Goal: Navigation & Orientation: Find specific page/section

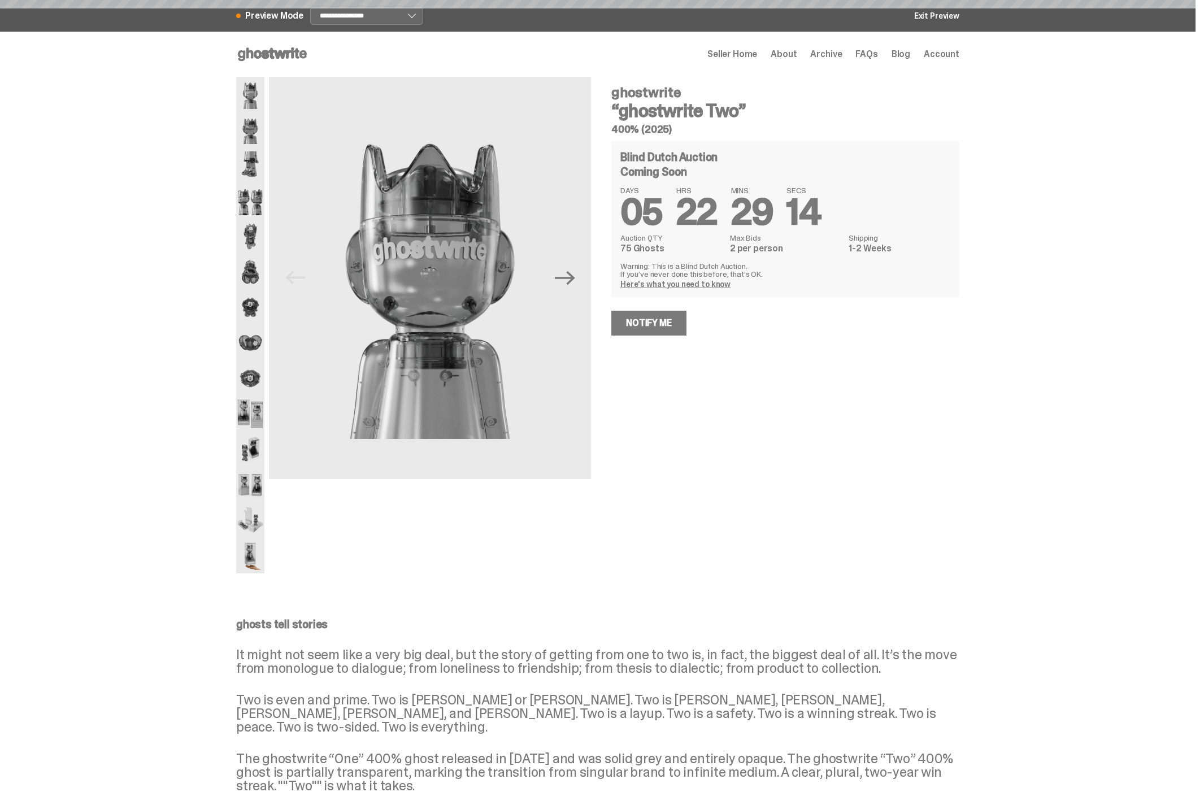
select select "********"
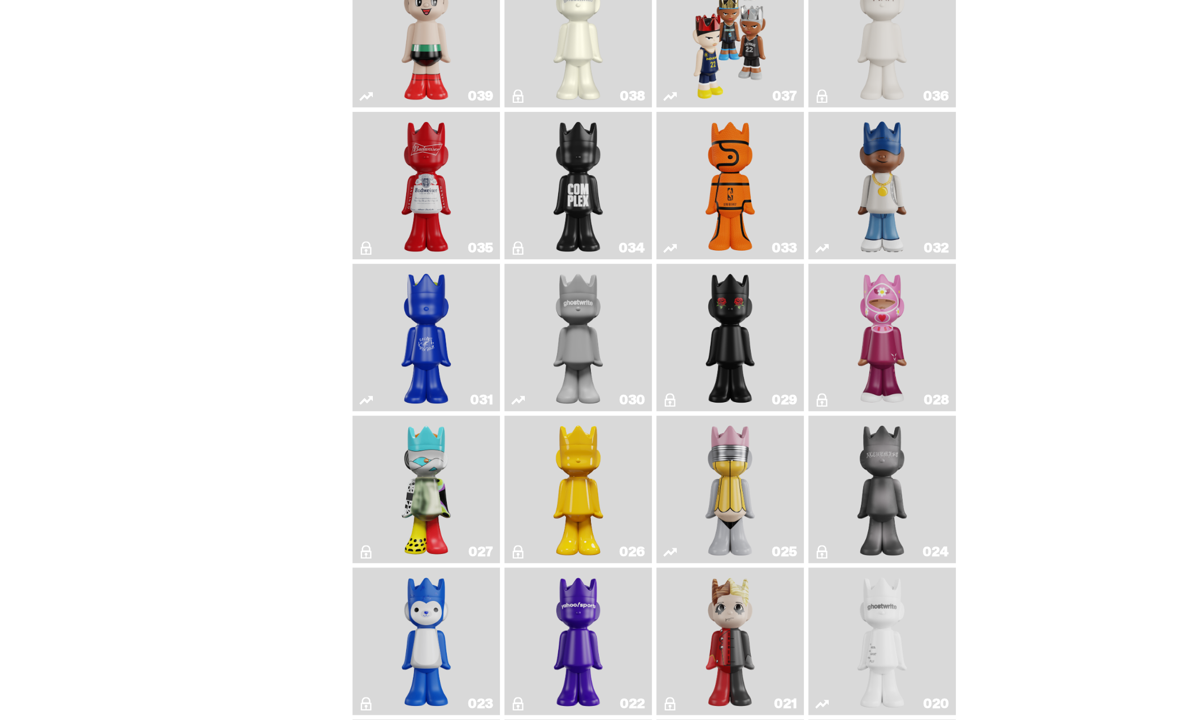
scroll to position [1130, 0]
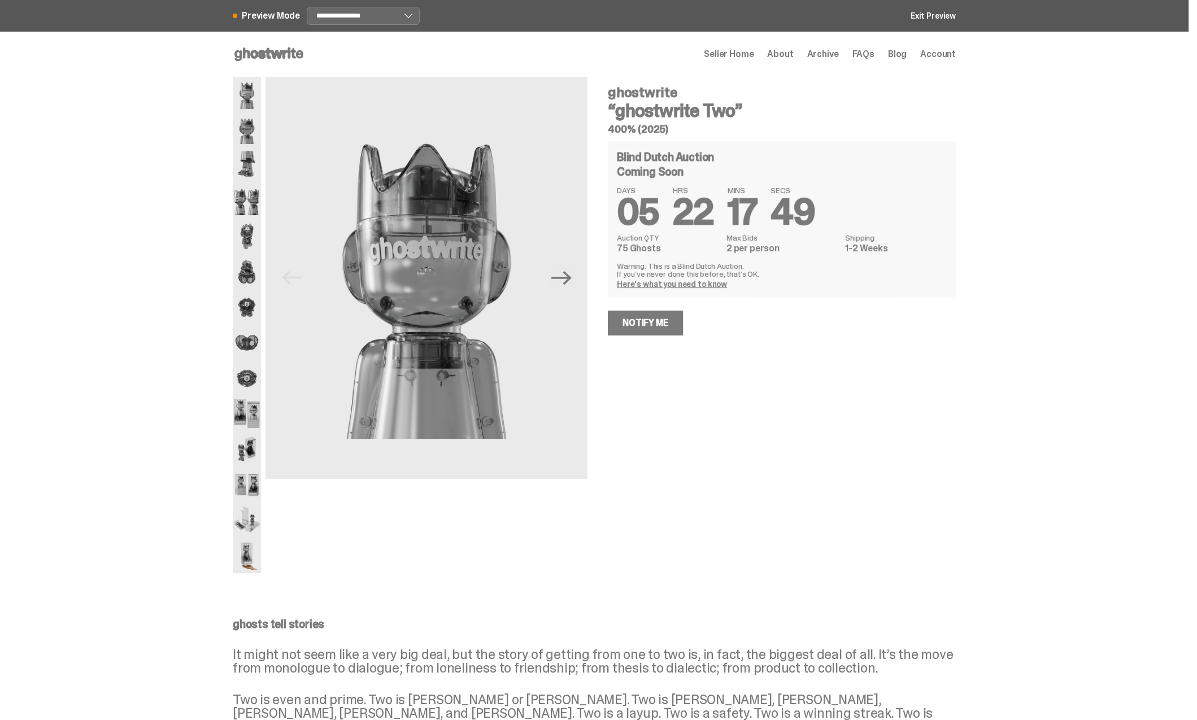
click at [836, 53] on span "Archive" at bounding box center [823, 54] width 32 height 9
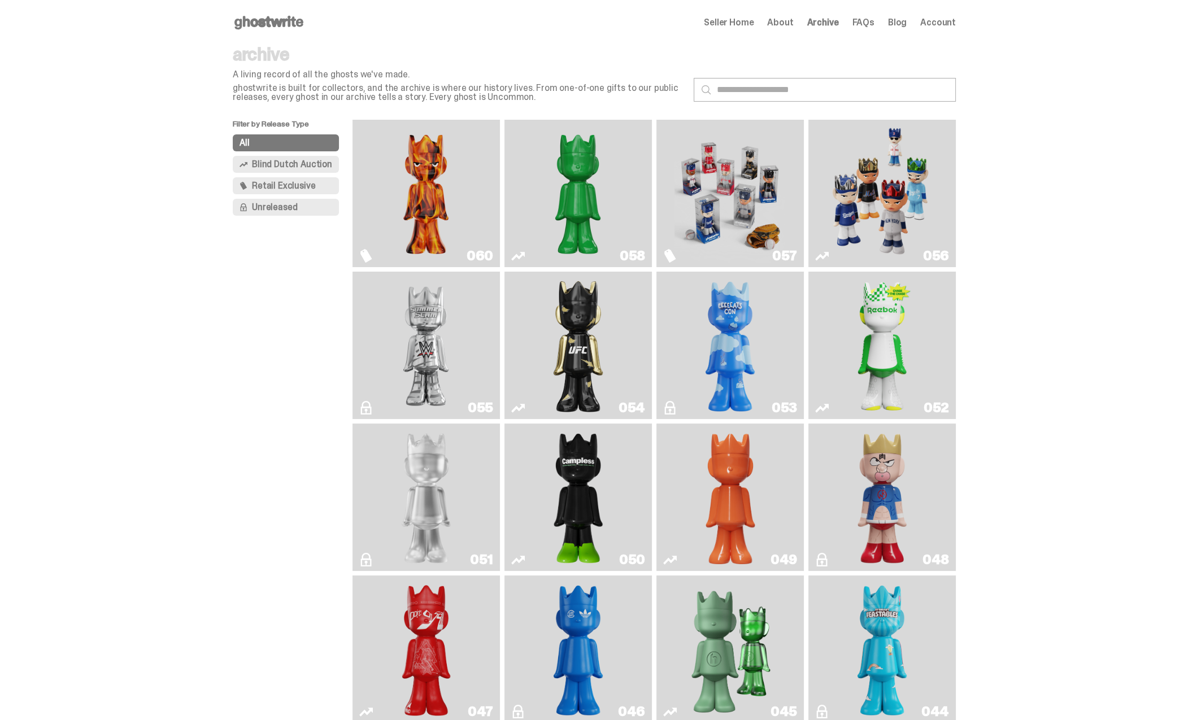
click at [435, 336] on img "I Was There SummerSlam" at bounding box center [426, 345] width 111 height 138
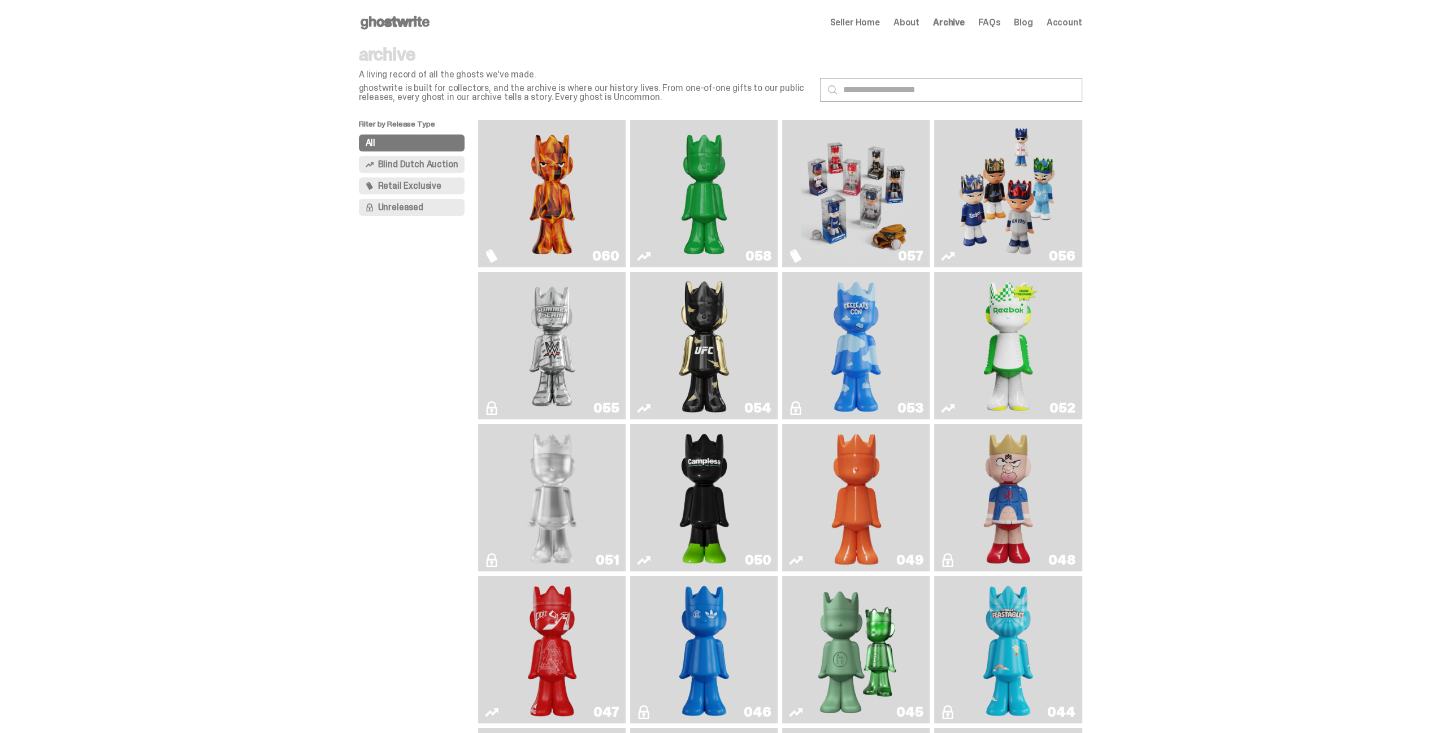
click at [401, 20] on use at bounding box center [394, 23] width 69 height 14
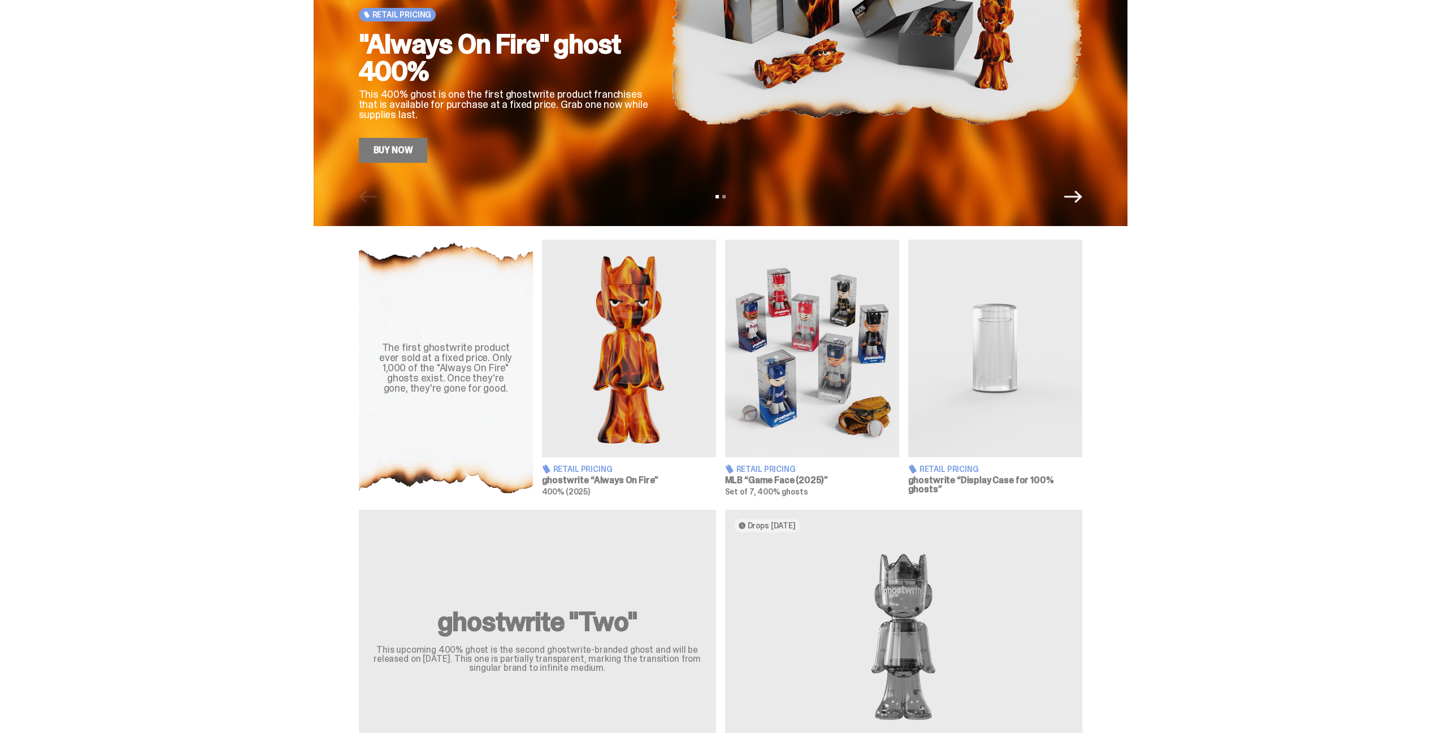
scroll to position [283, 0]
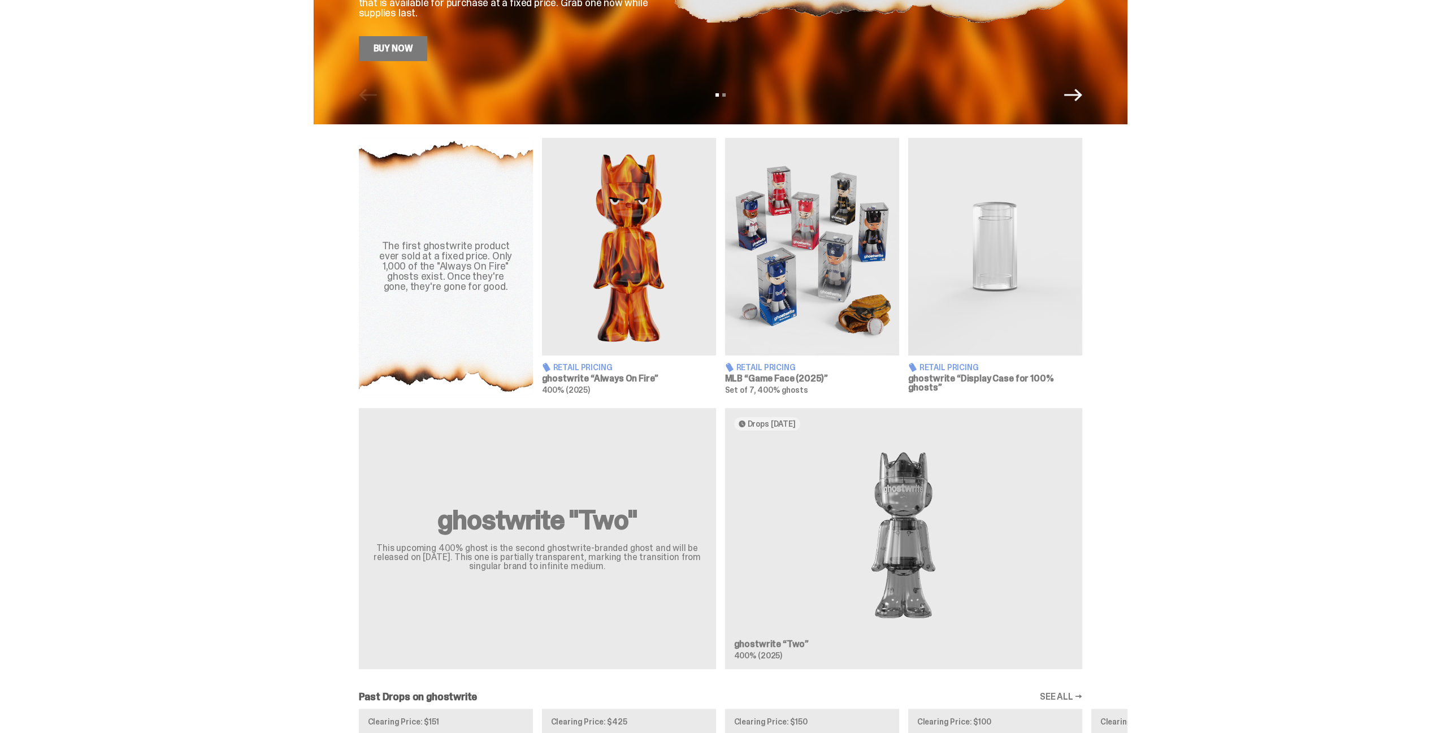
click at [909, 535] on div "ghostwrite "Two" This upcoming 400% ghost is the second ghostwrite-branded ghos…" at bounding box center [721, 543] width 814 height 270
click at [1245, 408] on div "ghostwrite "Two" This upcoming 400% ghost is the second ghostwrite-branded ghos…" at bounding box center [720, 543] width 1440 height 270
click at [916, 498] on div "ghostwrite "Two" This upcoming 400% ghost is the second ghostwrite-branded ghos…" at bounding box center [721, 543] width 814 height 270
